Goal: Information Seeking & Learning: Learn about a topic

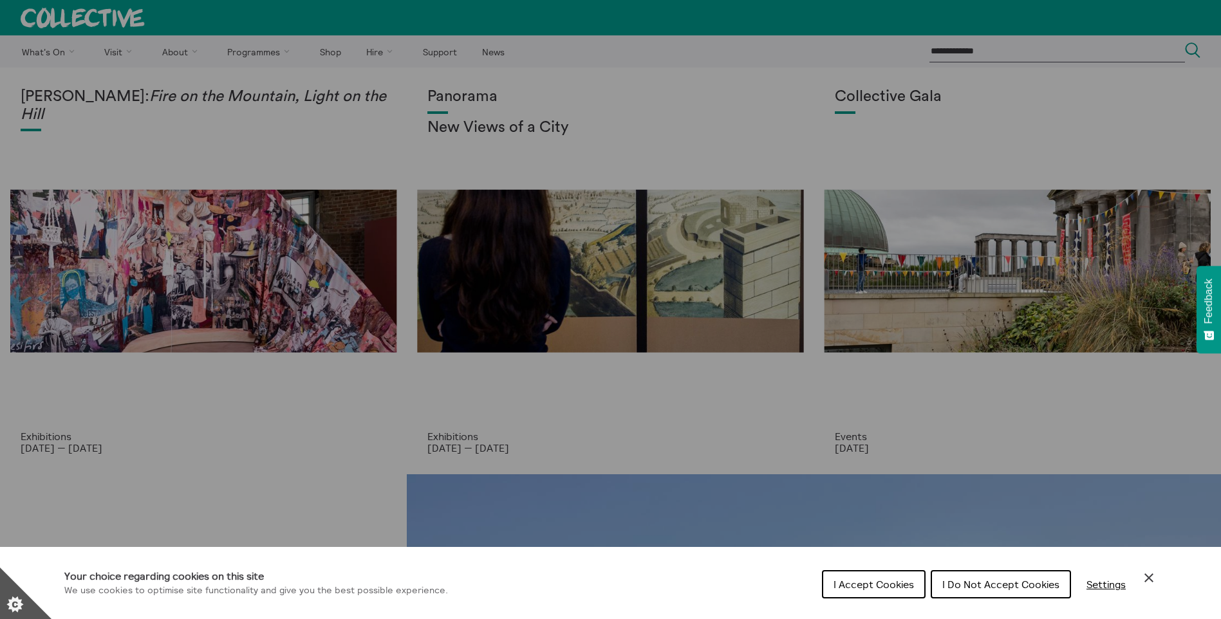
click at [1003, 590] on span "I Do Not Accept Cookies" at bounding box center [1000, 584] width 117 height 13
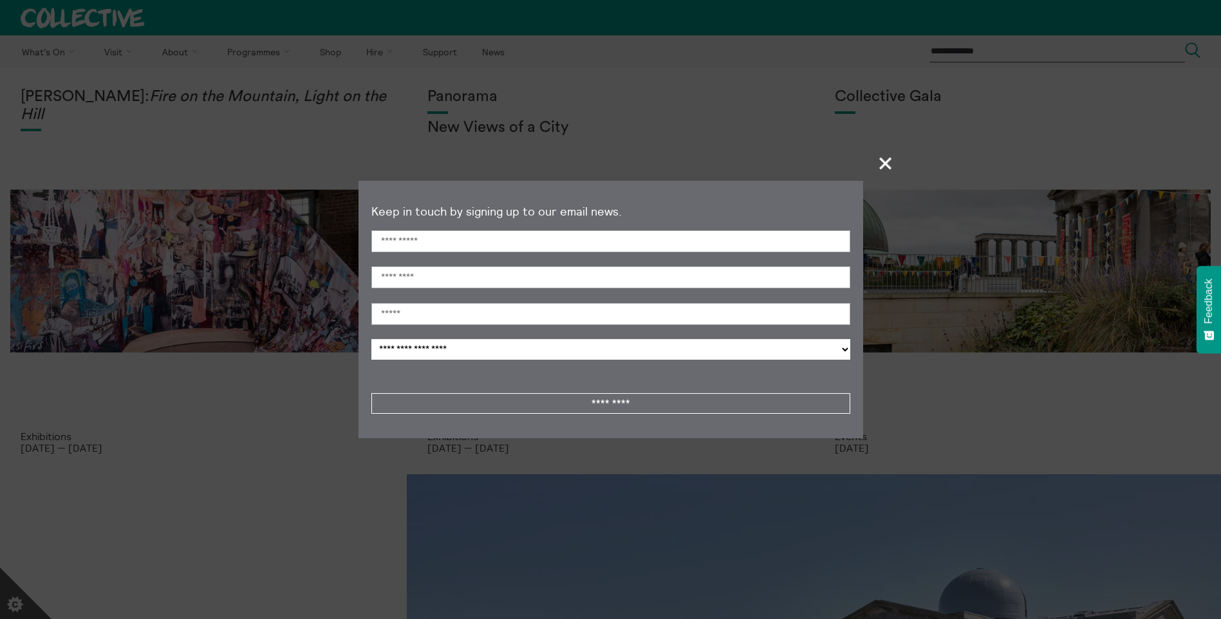
click at [890, 164] on span "+" at bounding box center [886, 163] width 38 height 38
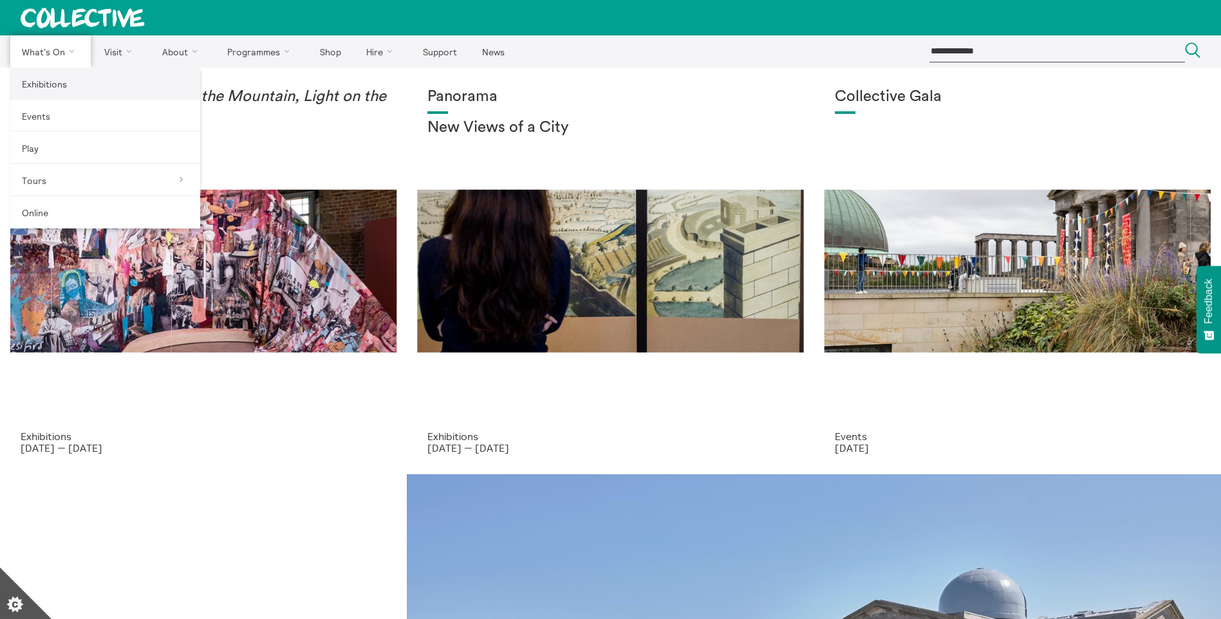
click at [41, 97] on link "Exhibitions" at bounding box center [105, 84] width 190 height 32
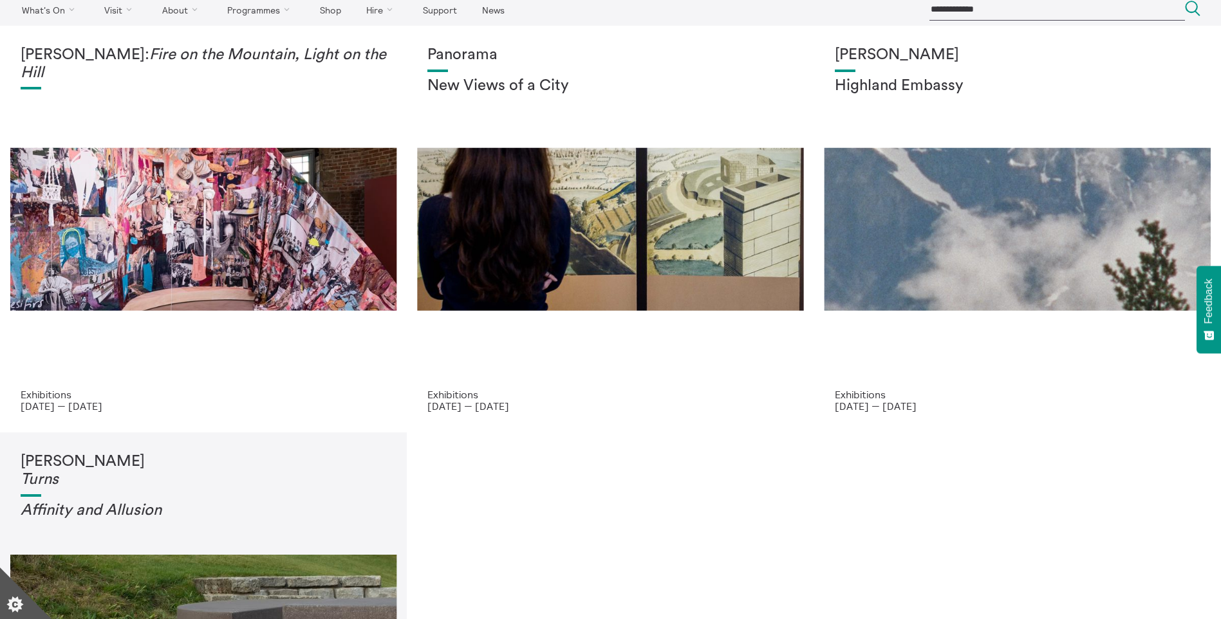
scroll to position [64, 0]
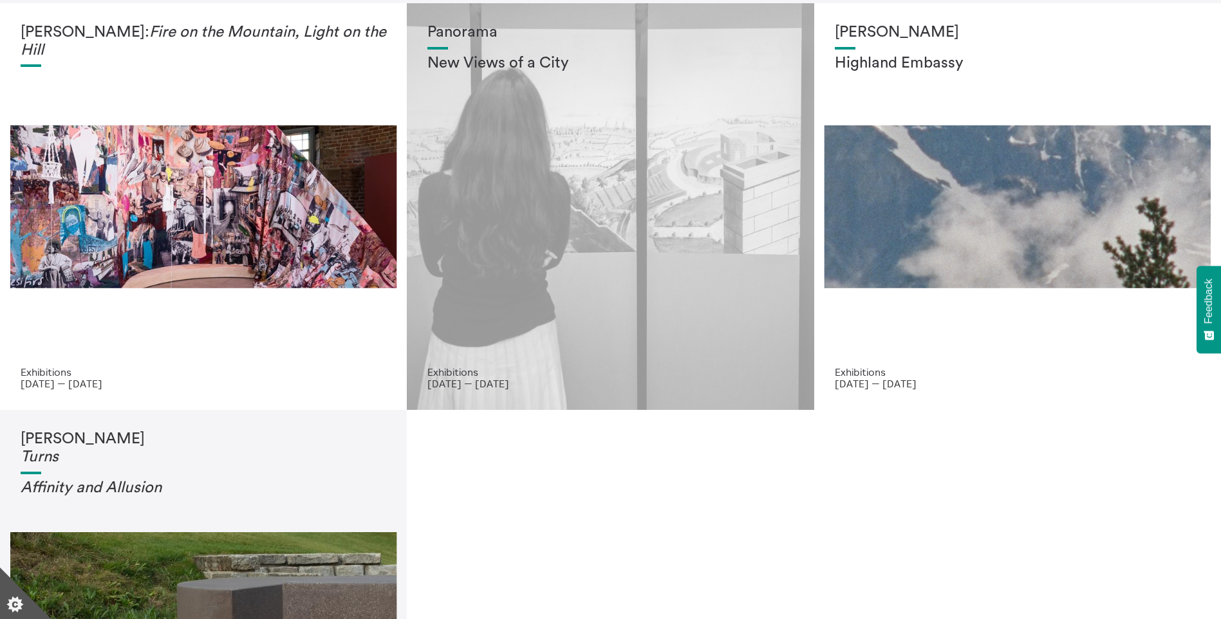
click at [581, 274] on div "Panorama New Views of a City" at bounding box center [610, 195] width 366 height 342
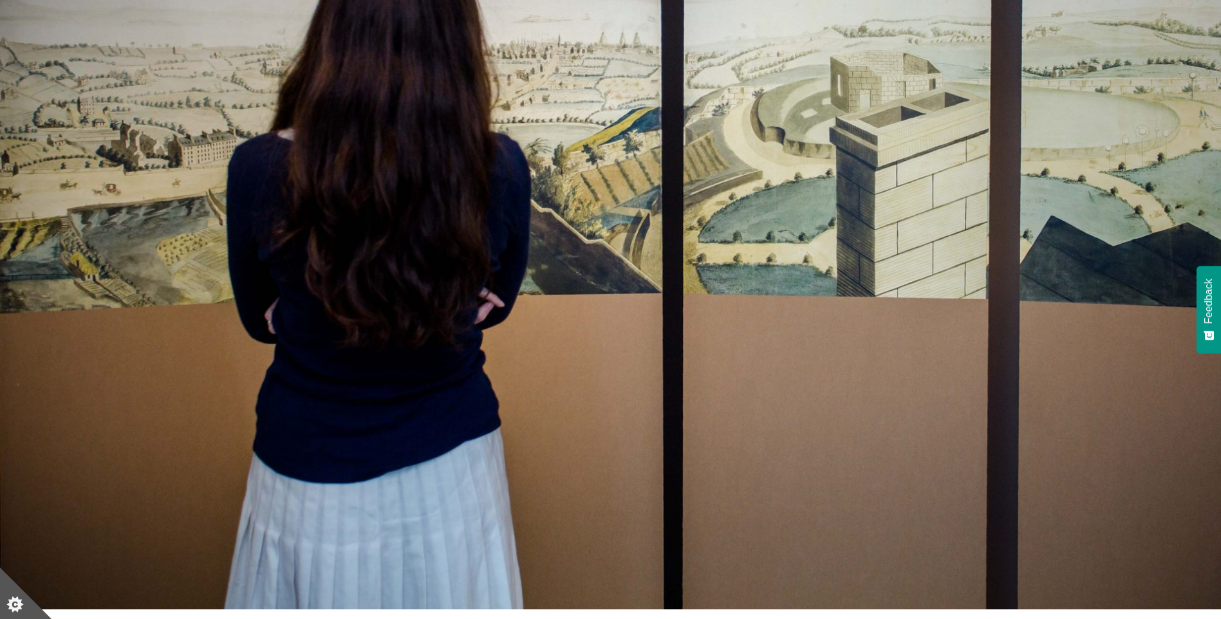
scroll to position [129, 0]
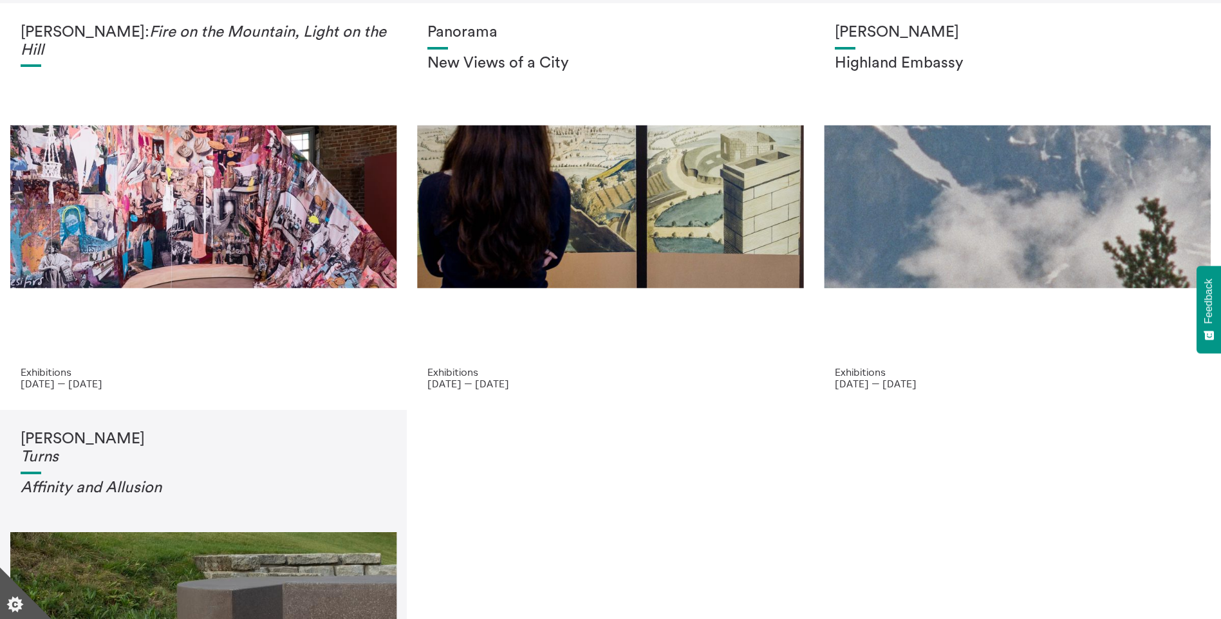
scroll to position [64, 0]
